Goal: Navigation & Orientation: Find specific page/section

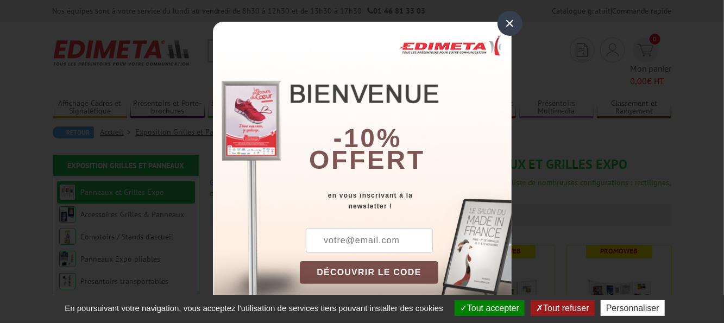
click at [503, 13] on div "×" at bounding box center [509, 23] width 25 height 25
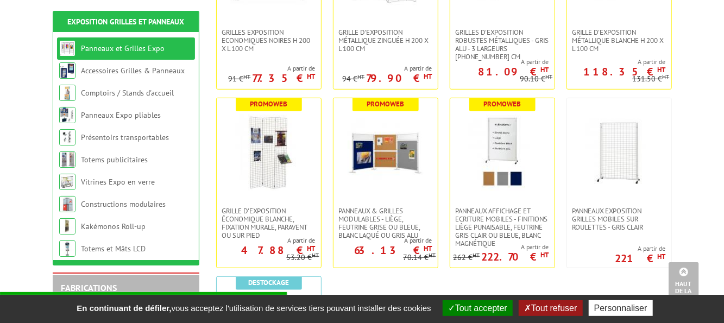
scroll to position [54, 0]
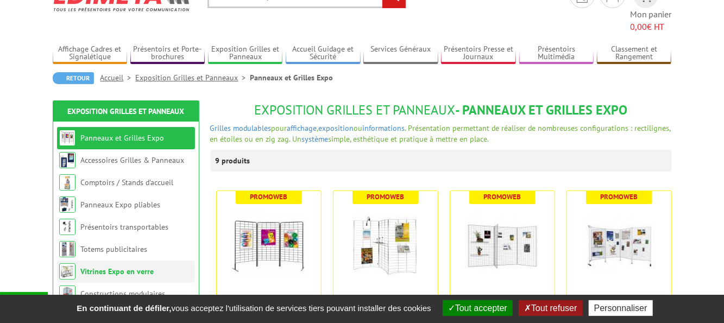
click at [140, 267] on link "Vitrines Expo en verre" at bounding box center [117, 272] width 73 height 10
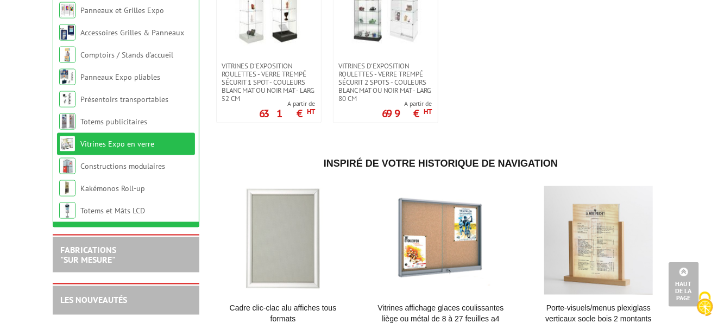
scroll to position [705, 0]
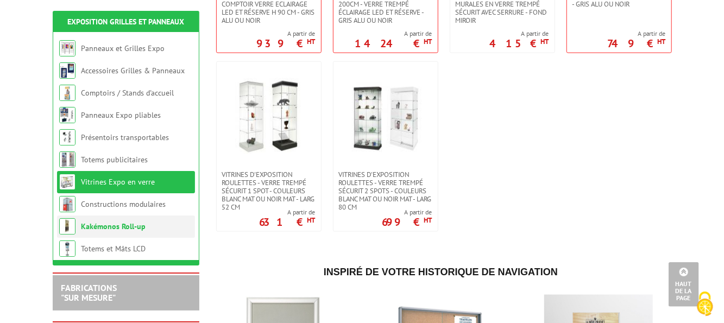
click at [130, 229] on link "Kakémonos Roll-up" at bounding box center [113, 227] width 65 height 10
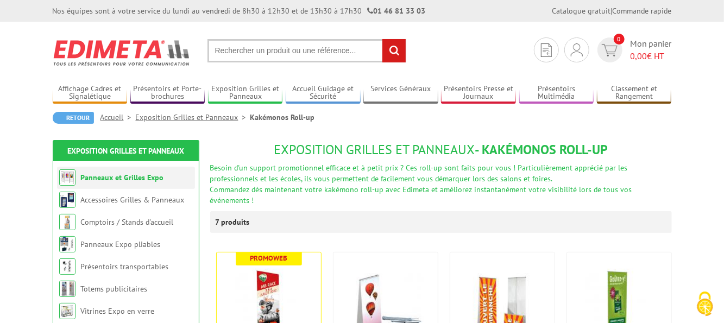
click at [143, 176] on link "Panneaux et Grilles Expo" at bounding box center [122, 178] width 83 height 10
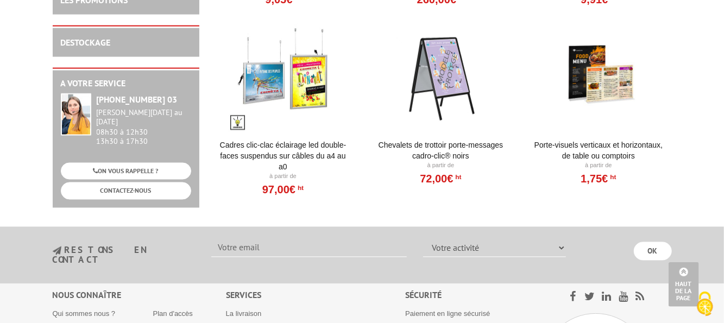
scroll to position [1123, 0]
